Goal: Task Accomplishment & Management: Use online tool/utility

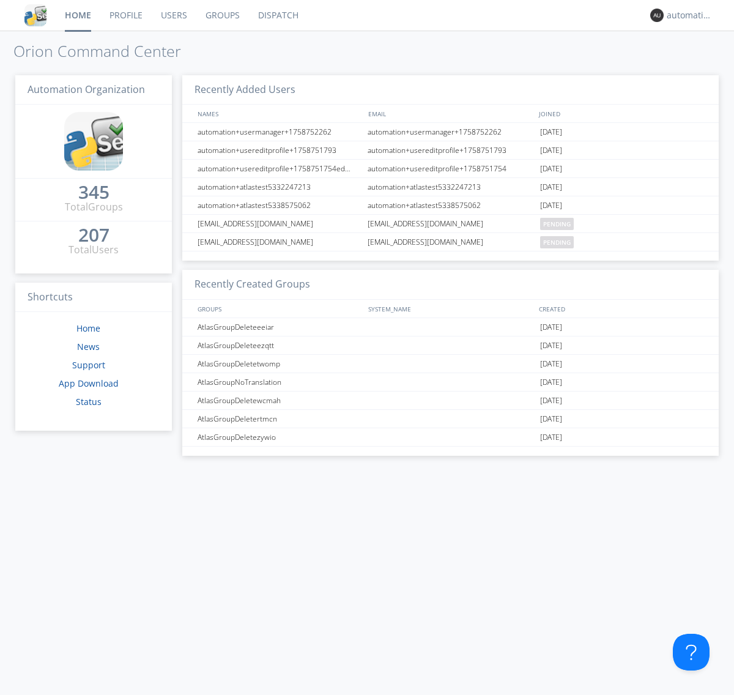
click at [277, 15] on link "Dispatch" at bounding box center [278, 15] width 59 height 31
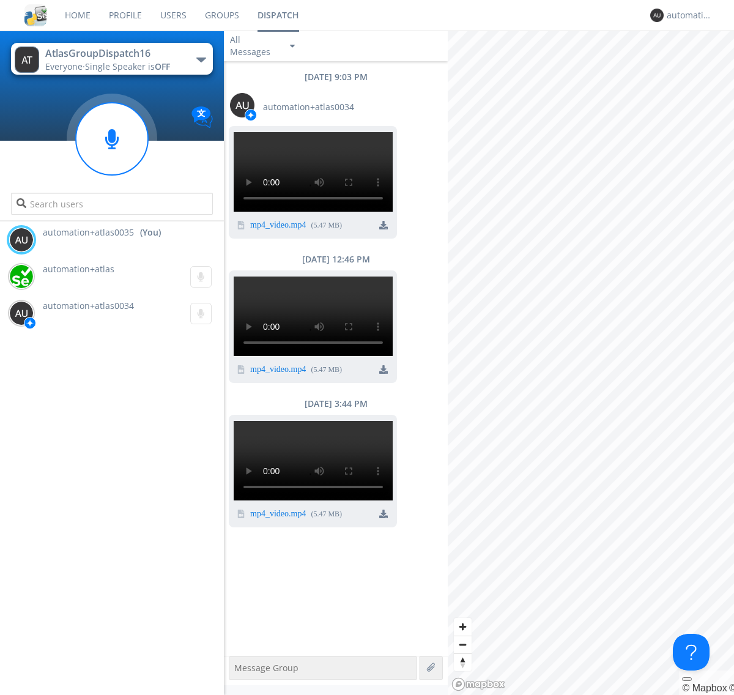
click at [201, 59] on div "button" at bounding box center [201, 60] width 10 height 5
click at [0, 0] on span "AtlasGroupDispatch17" at bounding box center [0, 0] width 0 height 0
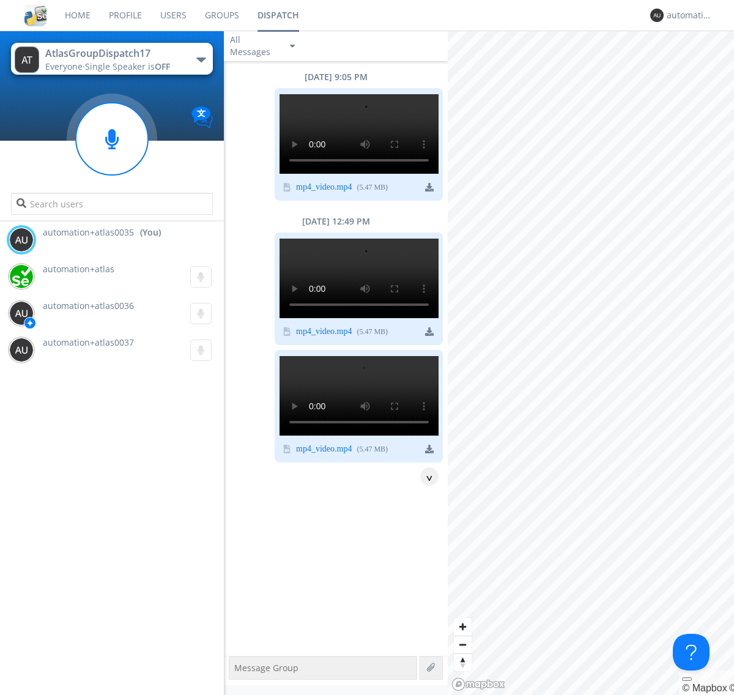
scroll to position [422, 0]
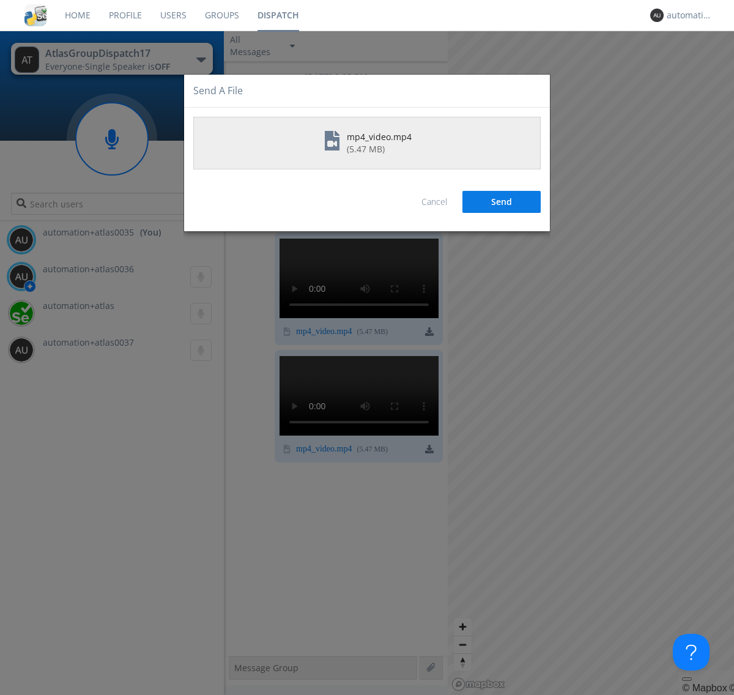
click at [502, 201] on button "Send" at bounding box center [502, 202] width 78 height 22
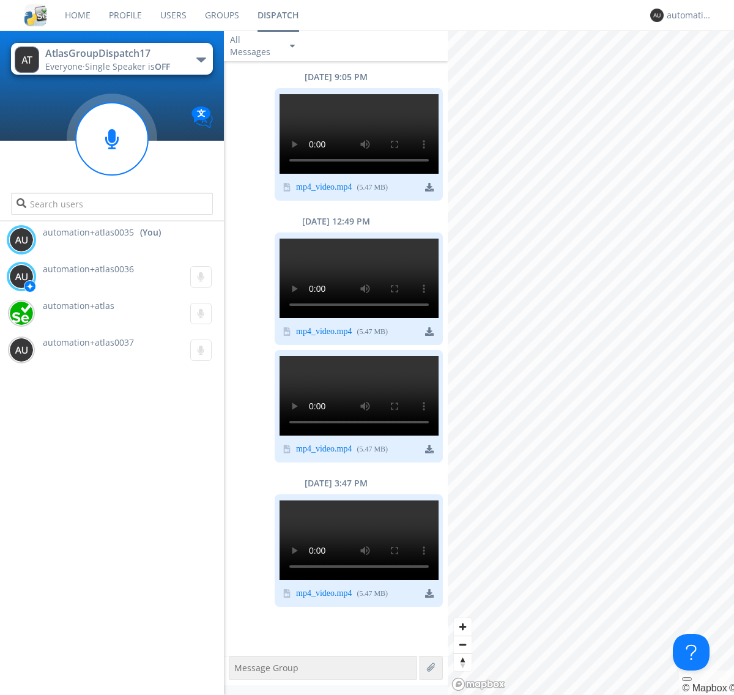
scroll to position [769, 0]
click at [687, 15] on div "automation+atlas0035" at bounding box center [690, 15] width 46 height 12
